Goal: Task Accomplishment & Management: Manage account settings

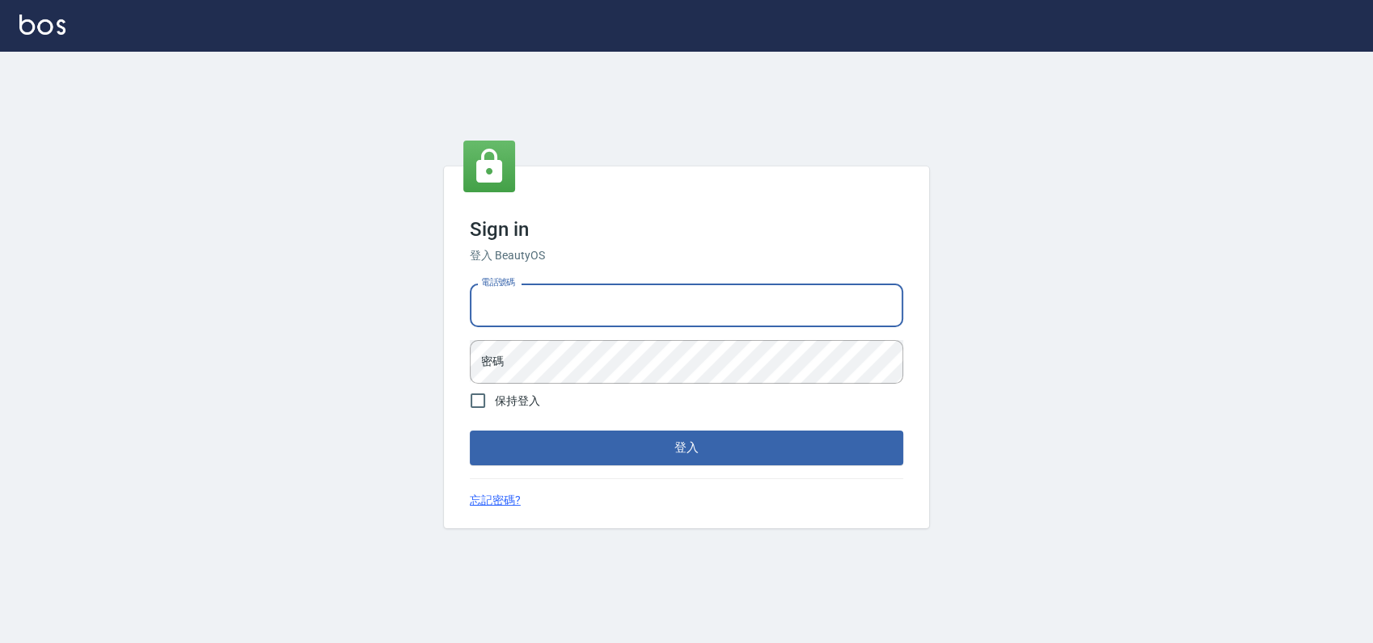
click at [587, 294] on input "電話號碼" at bounding box center [686, 306] width 433 height 44
type input "0900000991"
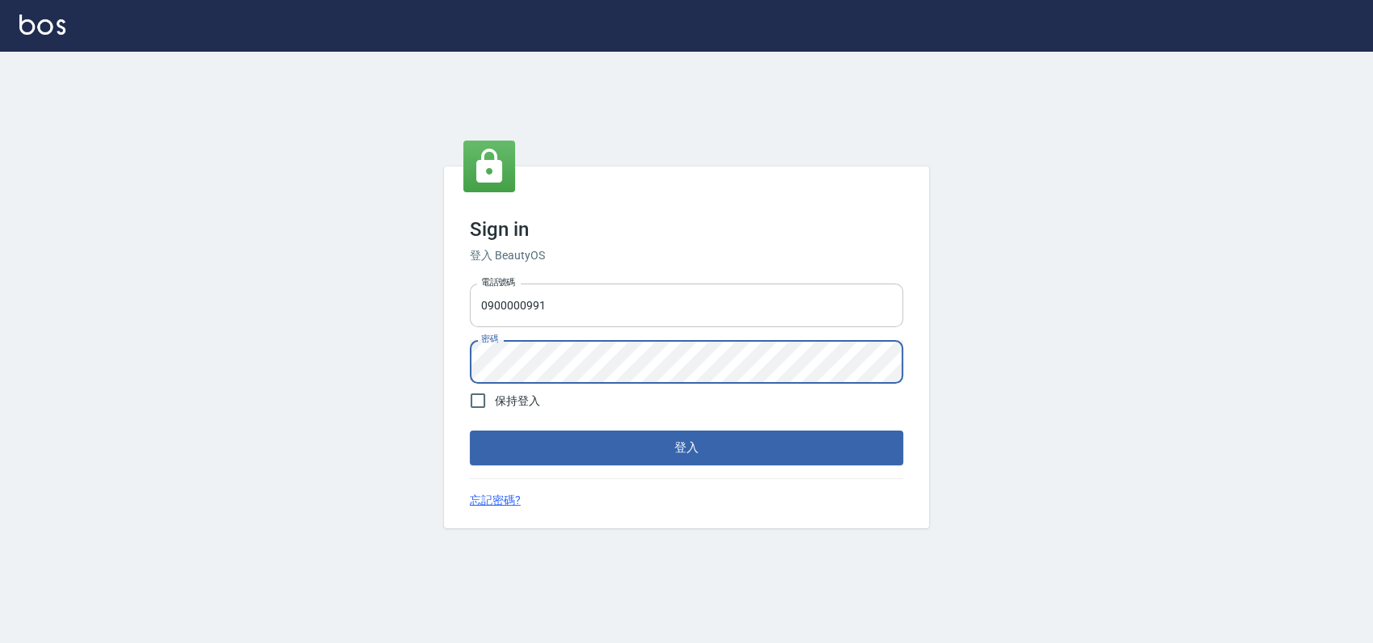
click at [470, 431] on button "登入" at bounding box center [686, 448] width 433 height 34
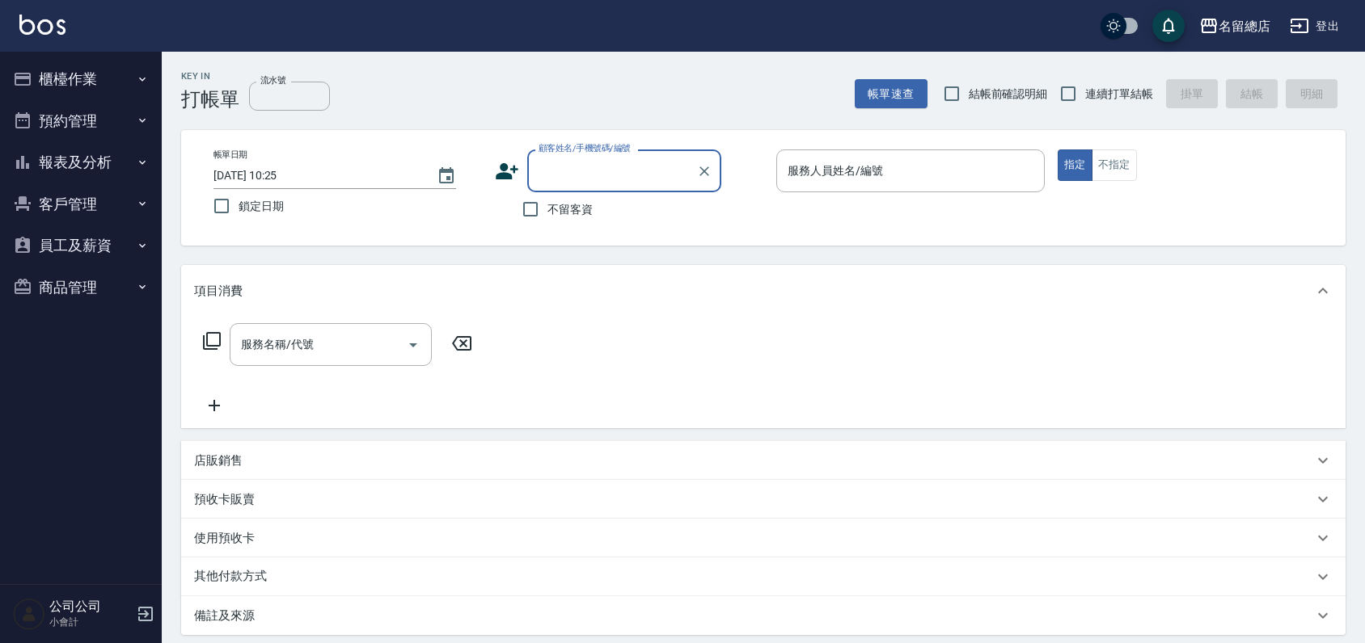
click at [86, 250] on button "員工及薪資" at bounding box center [80, 246] width 149 height 42
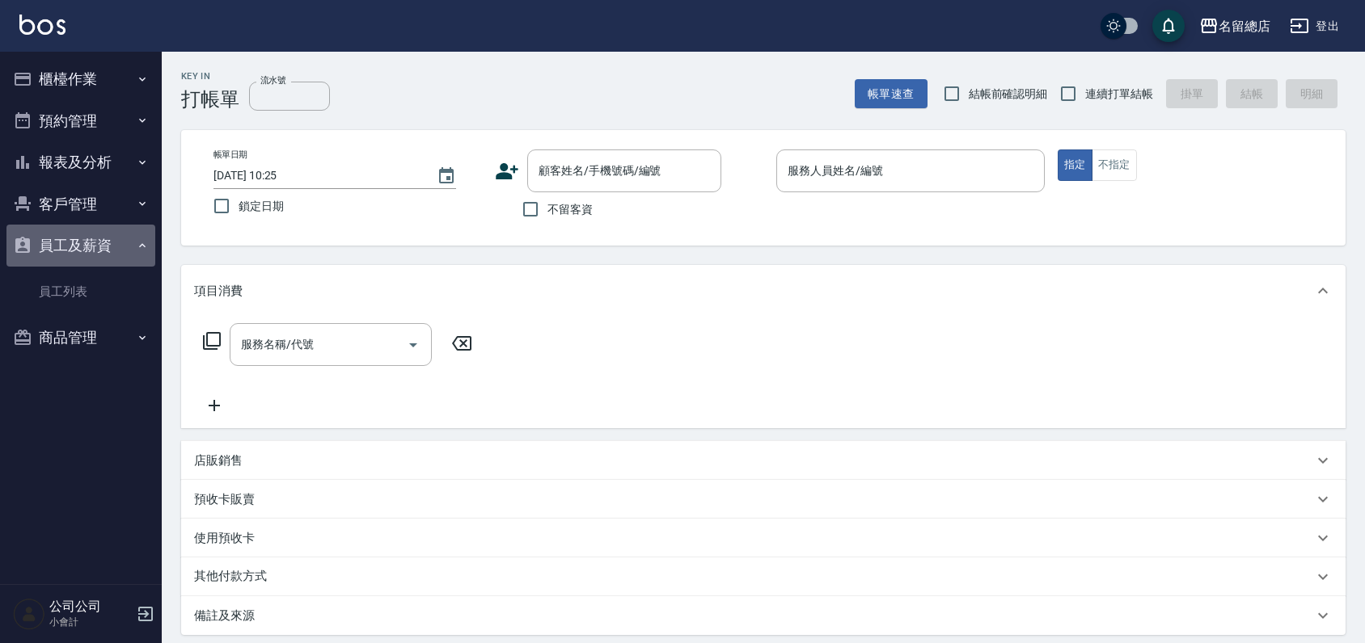
click at [108, 239] on button "員工及薪資" at bounding box center [80, 246] width 149 height 42
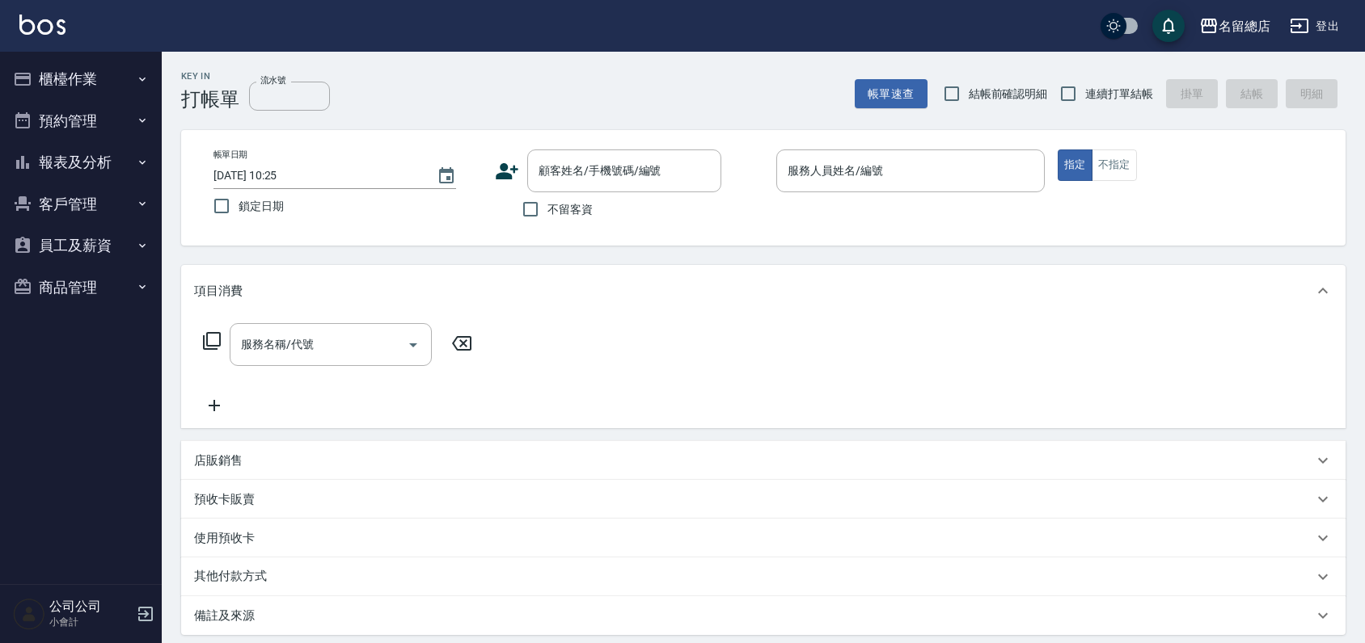
click at [108, 239] on button "員工及薪資" at bounding box center [80, 246] width 149 height 42
click at [140, 622] on icon "button" at bounding box center [145, 614] width 19 height 19
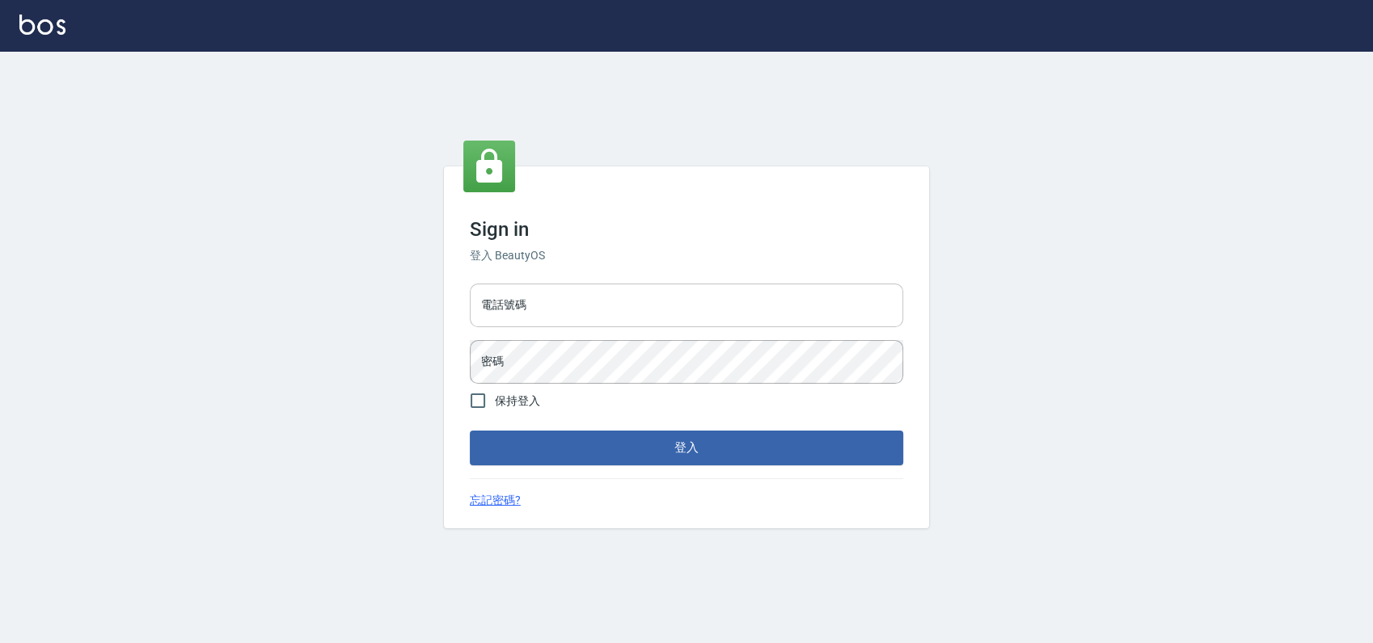
click at [536, 314] on input "電話號碼" at bounding box center [686, 306] width 433 height 44
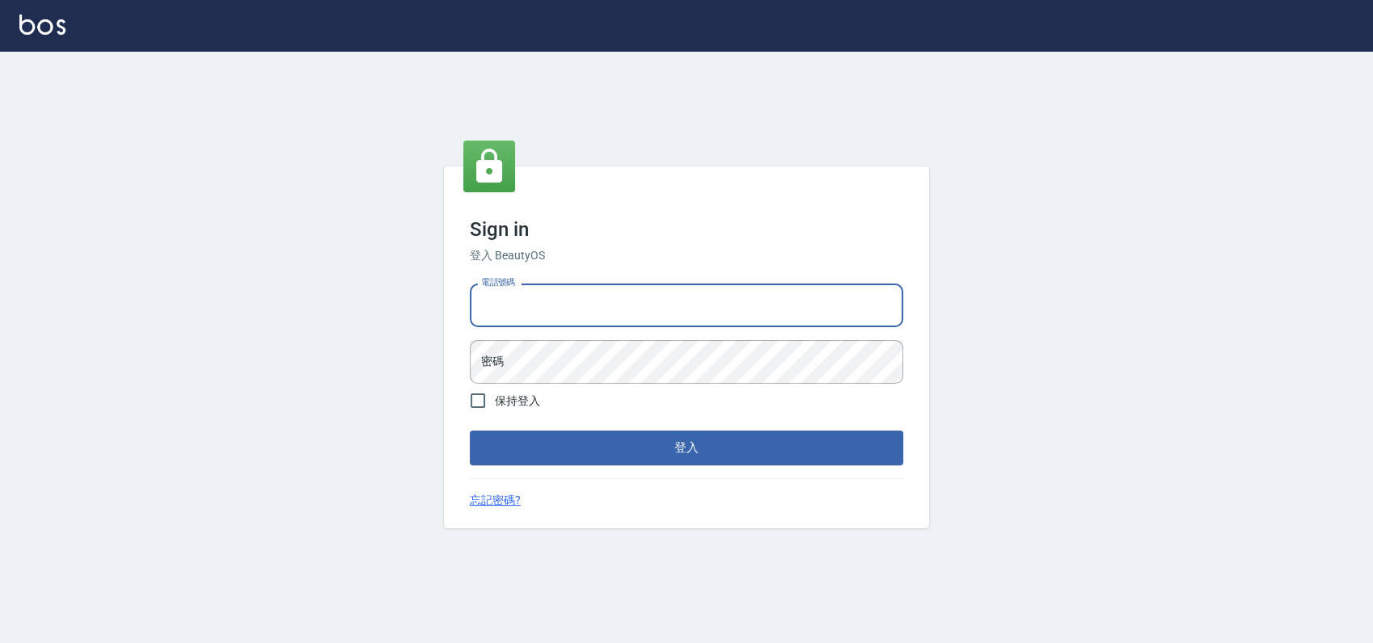
type input "0989886729"
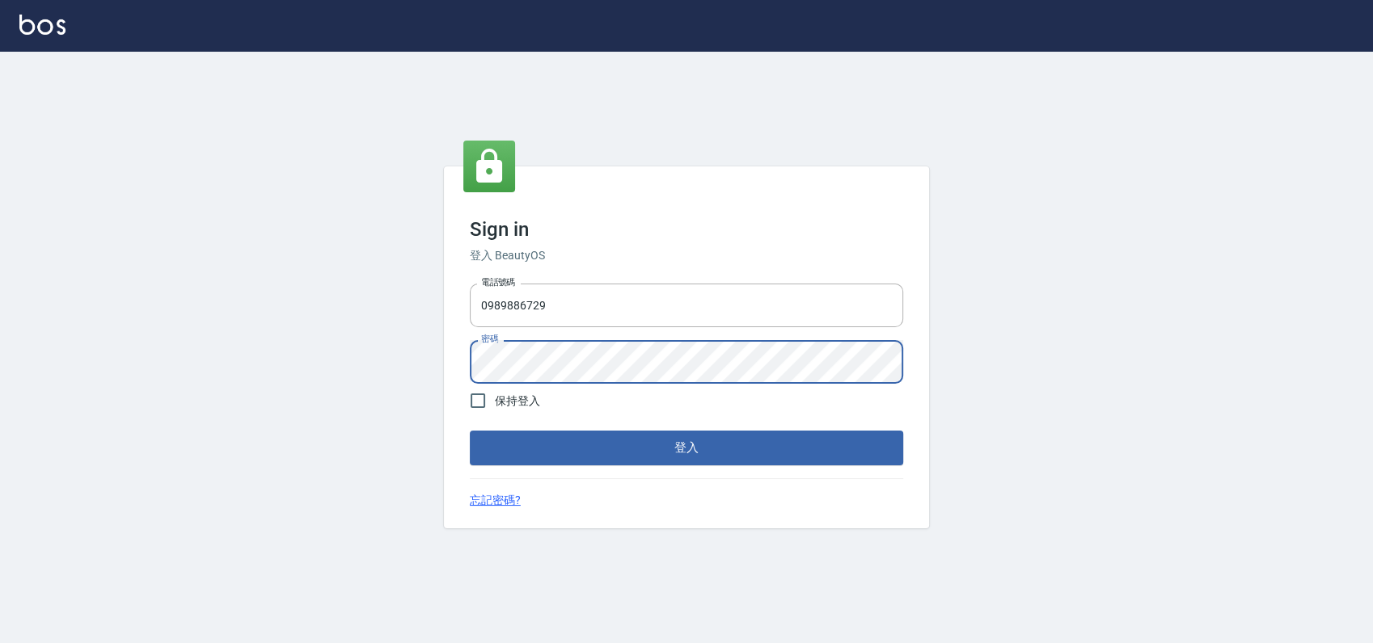
click at [470, 431] on button "登入" at bounding box center [686, 448] width 433 height 34
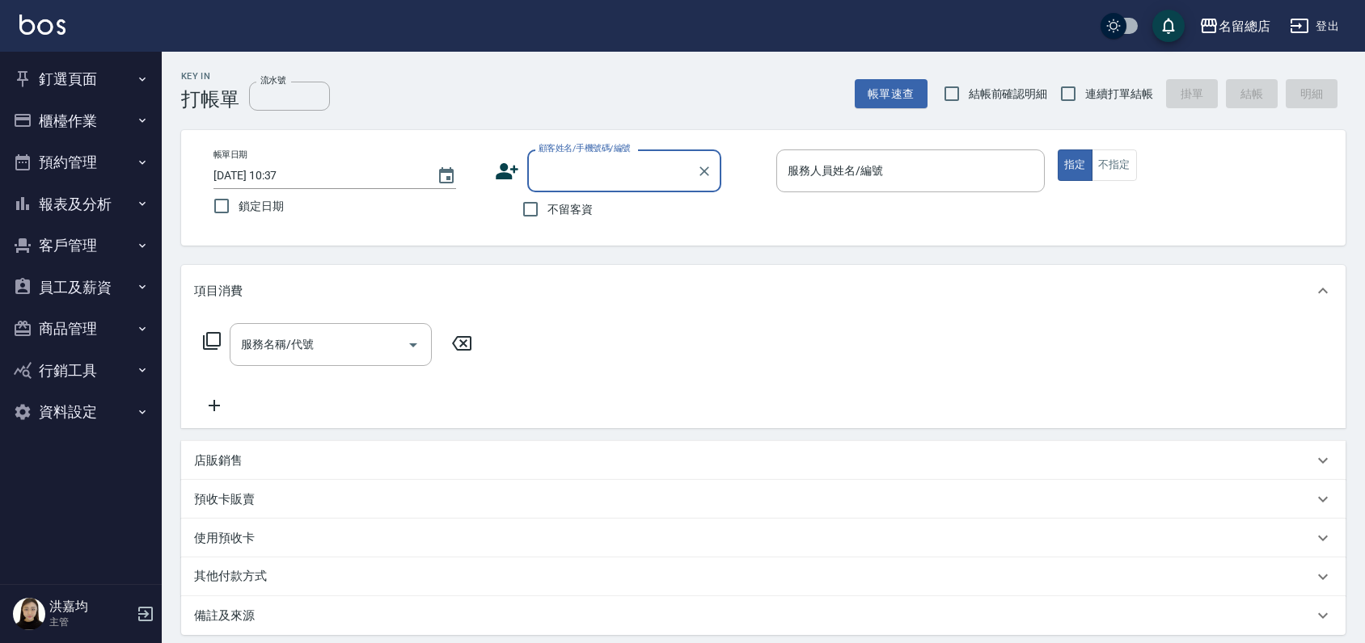
click at [58, 283] on button "員工及薪資" at bounding box center [80, 288] width 149 height 42
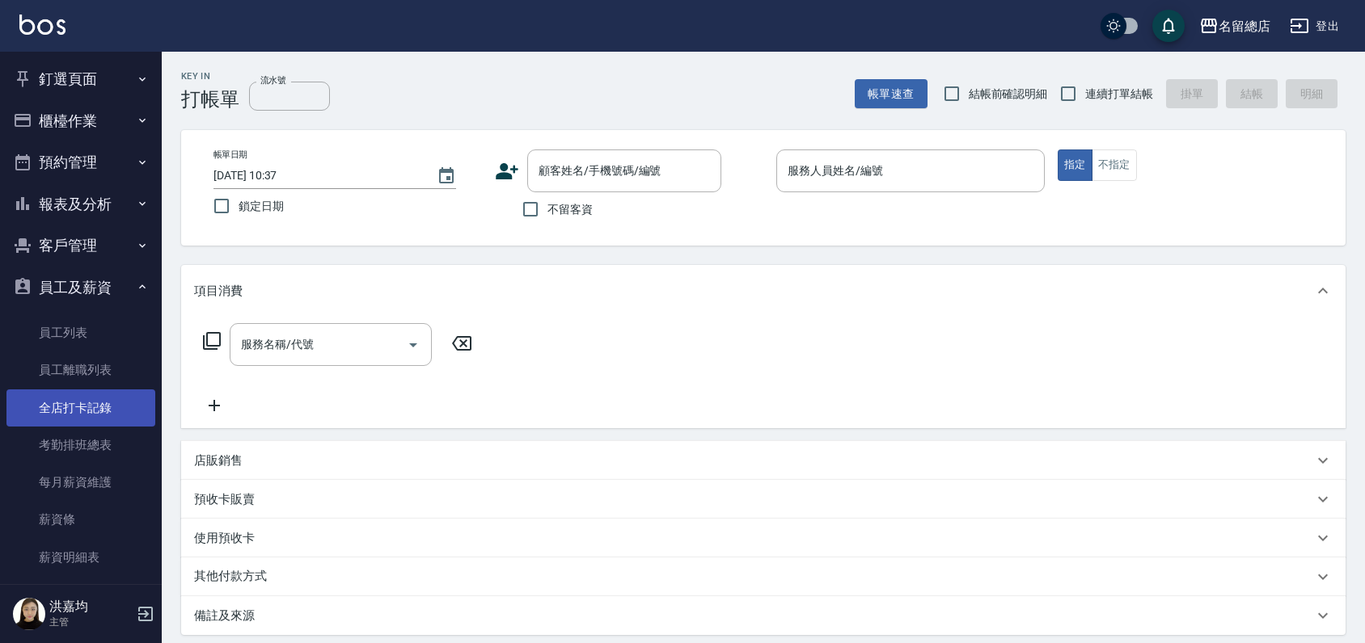
click at [82, 411] on link "全店打卡記錄" at bounding box center [80, 408] width 149 height 37
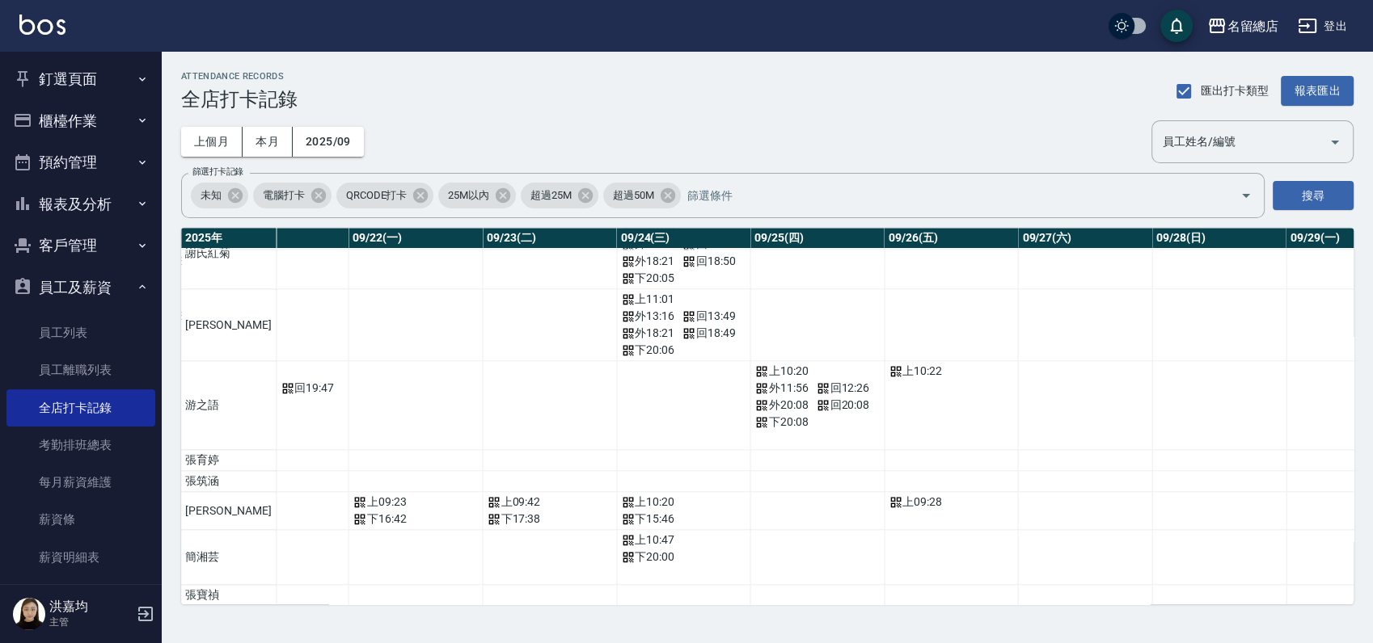
scroll to position [1966, 2933]
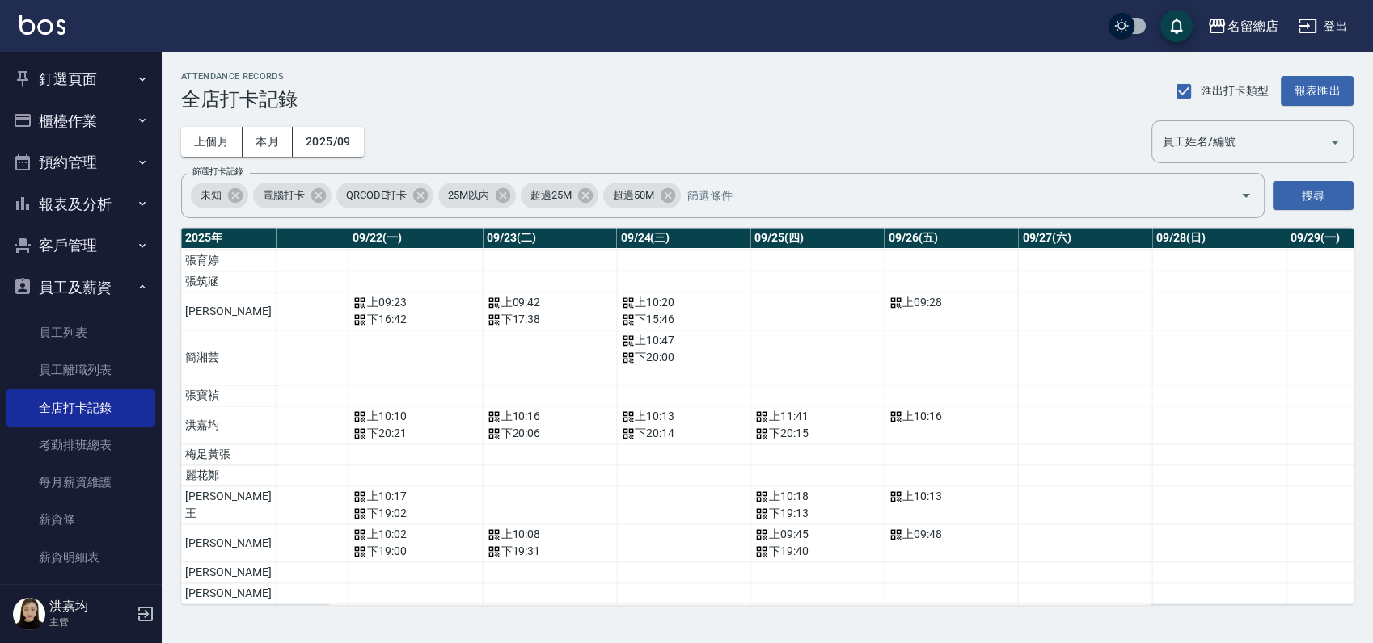
click at [136, 620] on icon "button" at bounding box center [145, 614] width 19 height 19
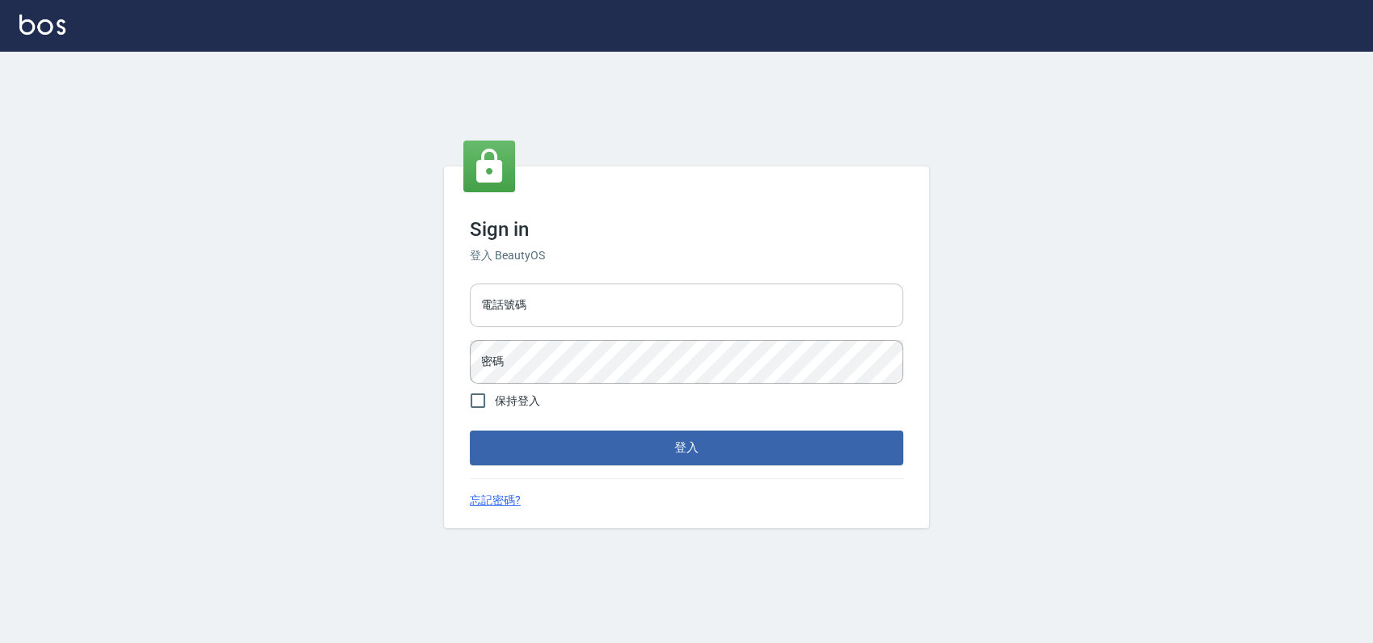
click at [620, 306] on input "電話號碼" at bounding box center [686, 306] width 433 height 44
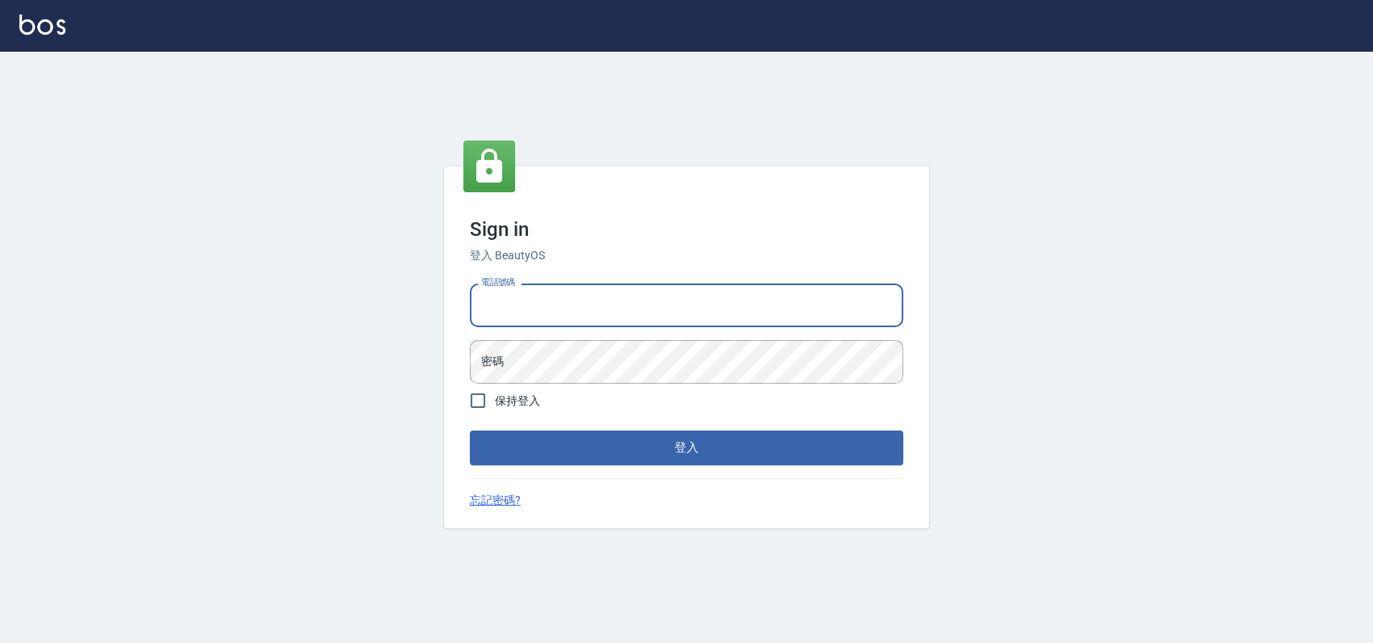
type input "0900000991"
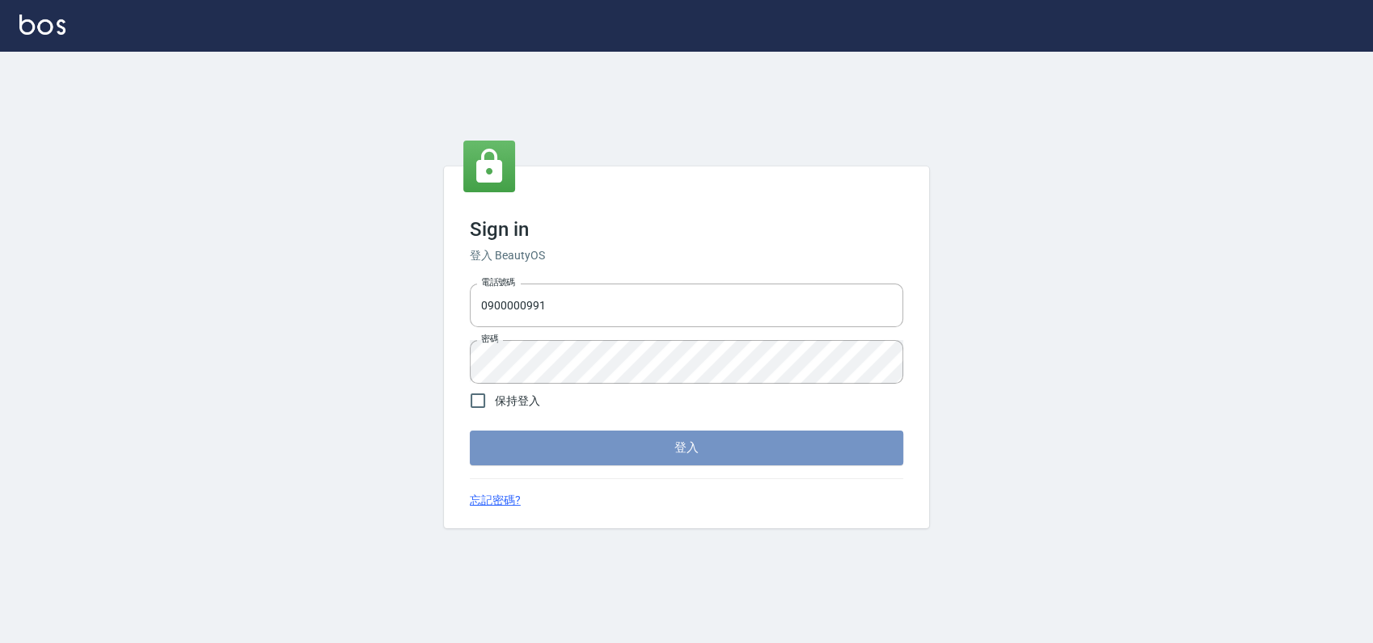
click at [621, 446] on button "登入" at bounding box center [686, 448] width 433 height 34
